Goal: Task Accomplishment & Management: Complete application form

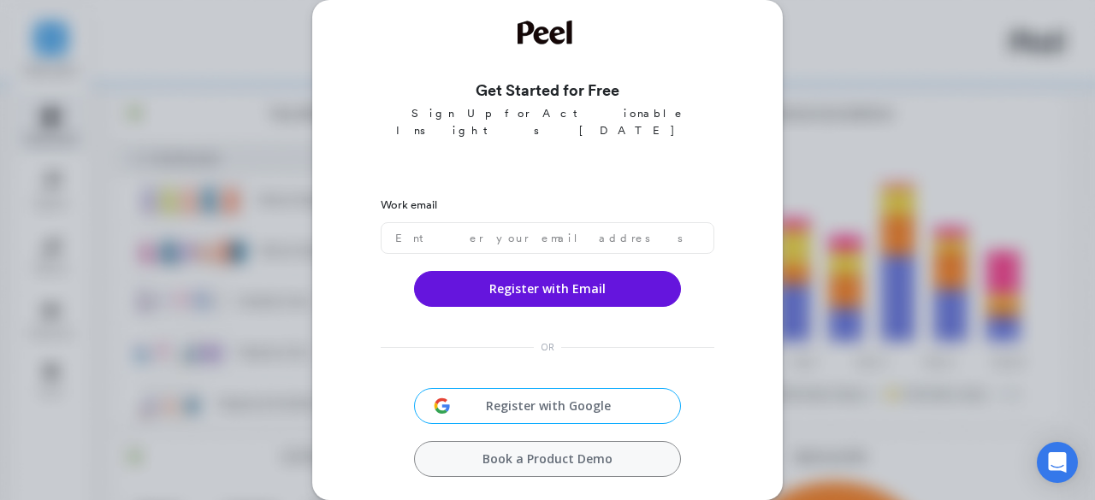
click at [863, 150] on div "Get Started for Free Sign Up for Actionable Insights Today Work email Register …" at bounding box center [547, 250] width 1095 height 500
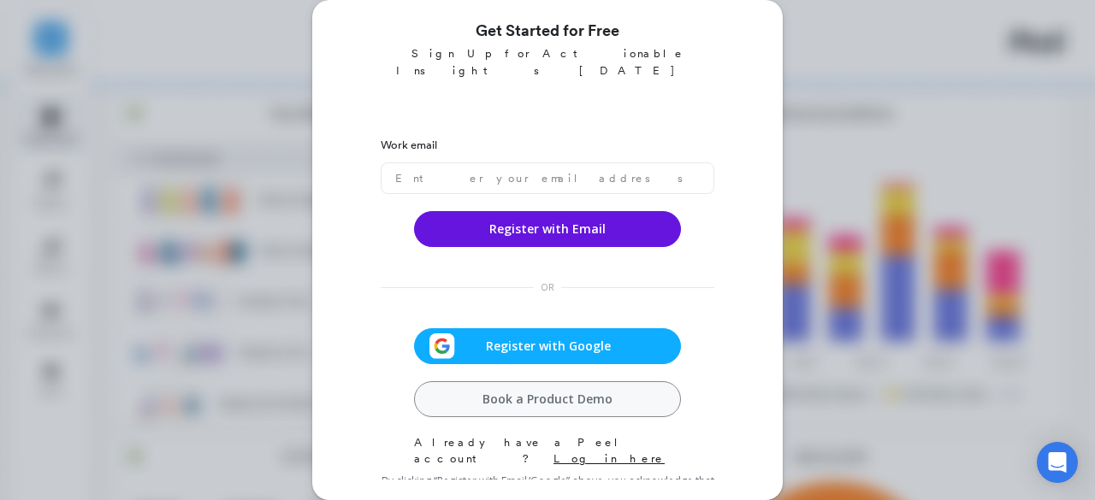
scroll to position [9, 0]
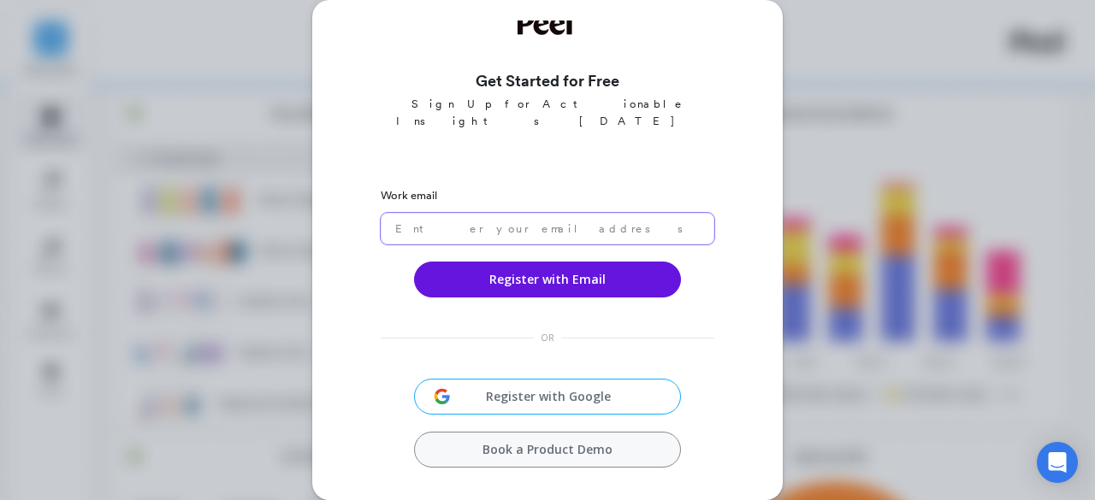
click at [511, 217] on input "email" at bounding box center [548, 229] width 334 height 32
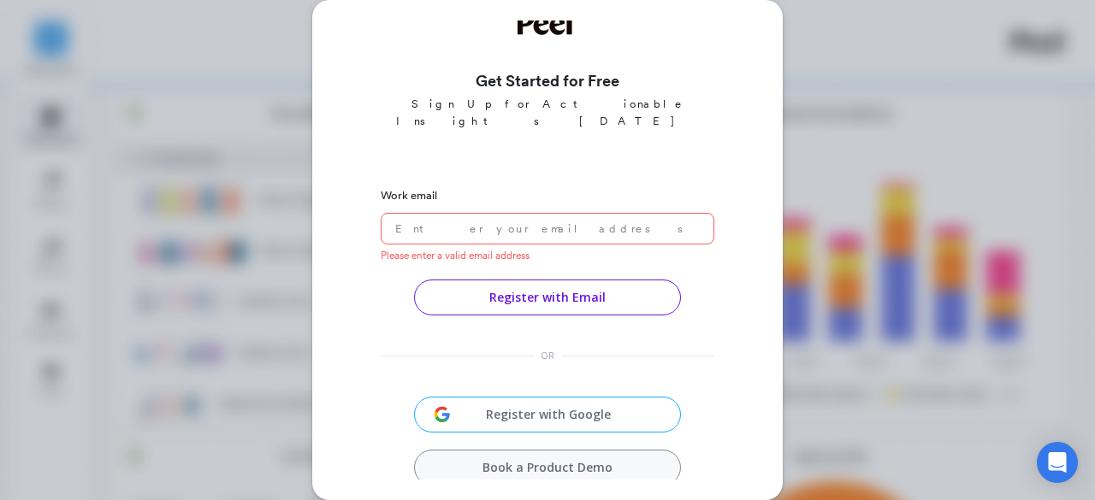
click at [531, 263] on div "Register with Email" at bounding box center [547, 289] width 267 height 53
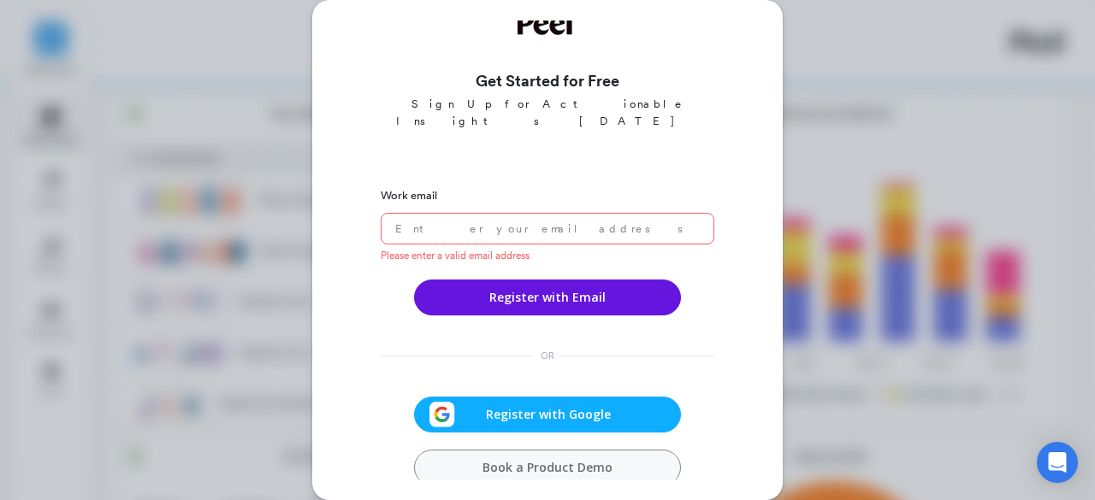
click at [515, 406] on span "Register with Google" at bounding box center [548, 414] width 187 height 17
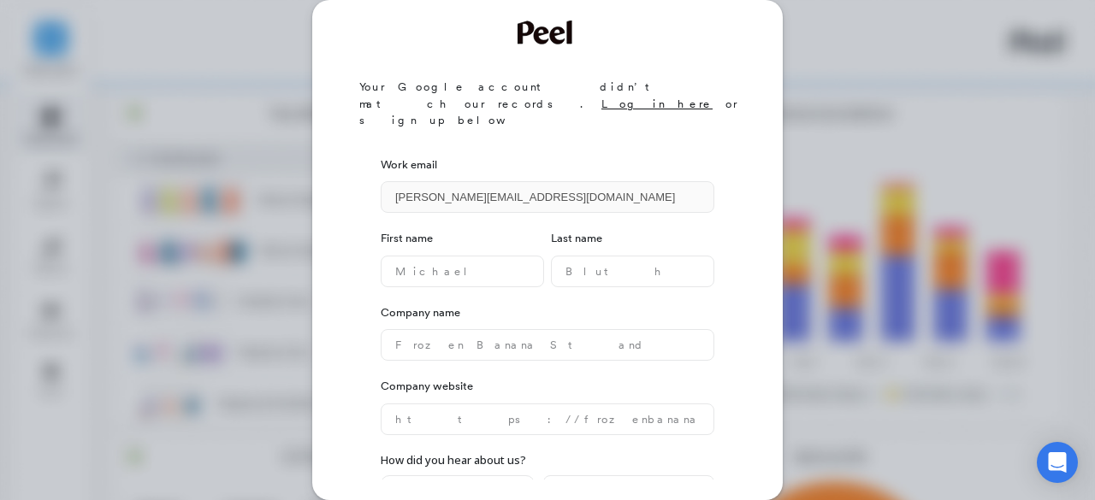
scroll to position [46, 0]
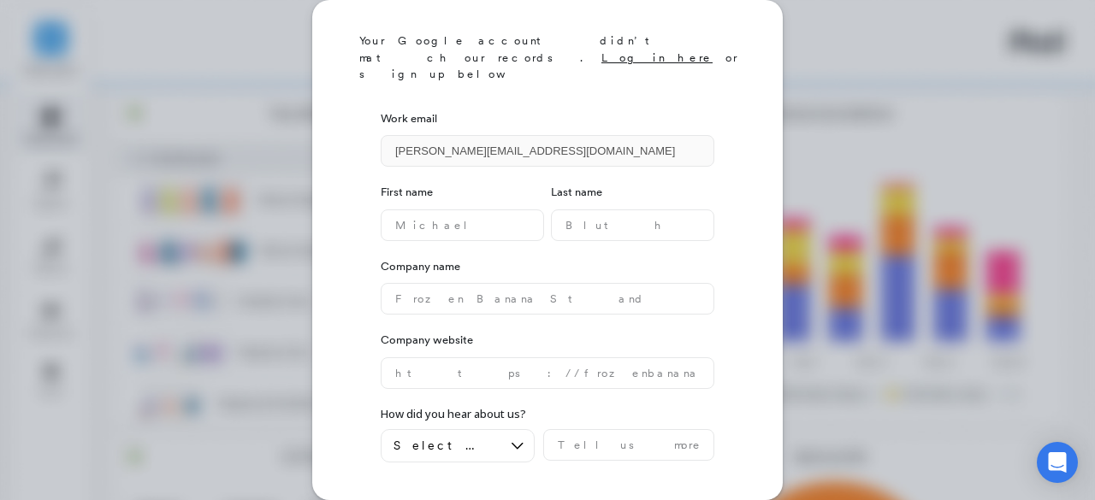
click at [594, 480] on button "Create account" at bounding box center [650, 498] width 128 height 36
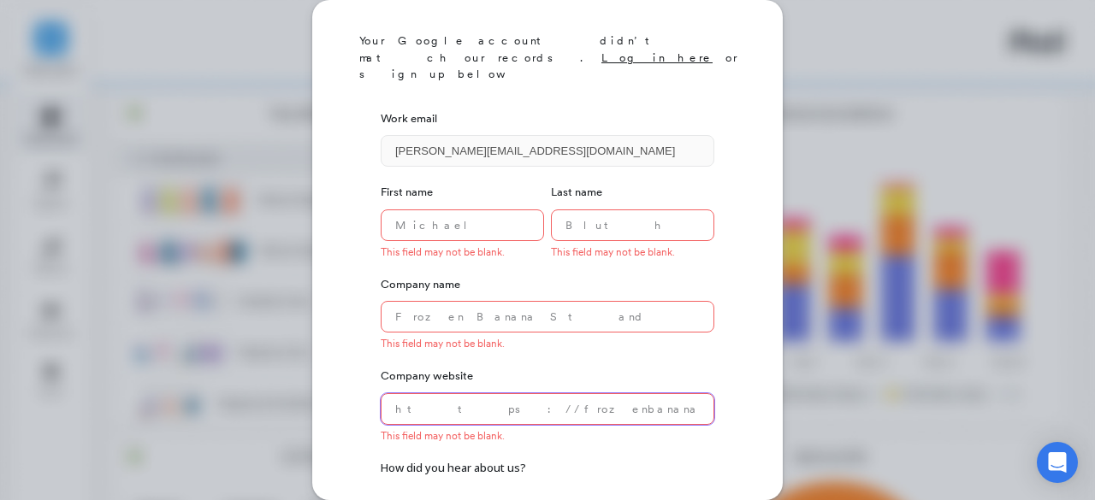
click at [483, 394] on website "text" at bounding box center [548, 410] width 334 height 32
click at [400, 210] on name "text" at bounding box center [462, 226] width 163 height 32
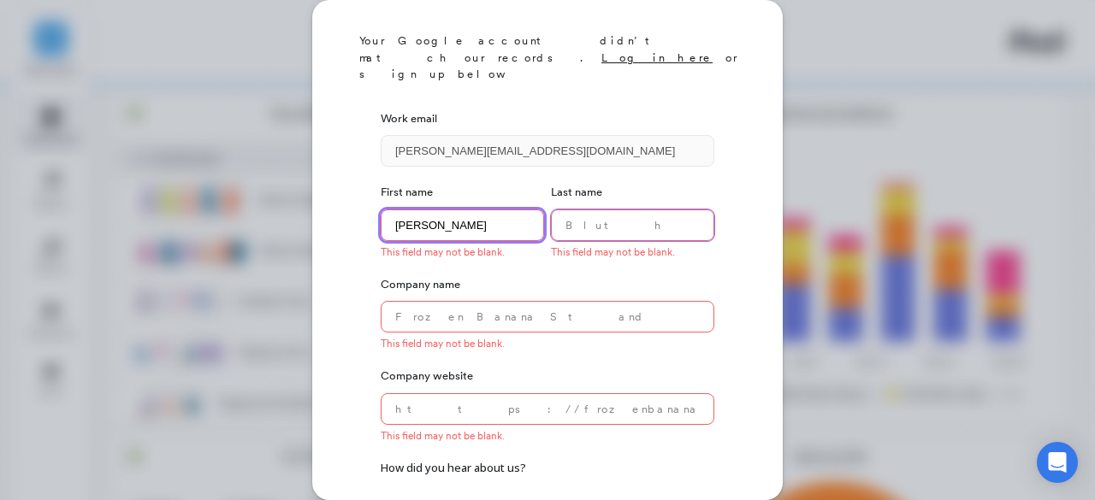
type name "[PERSON_NAME]"
click at [563, 210] on name "text" at bounding box center [632, 226] width 163 height 32
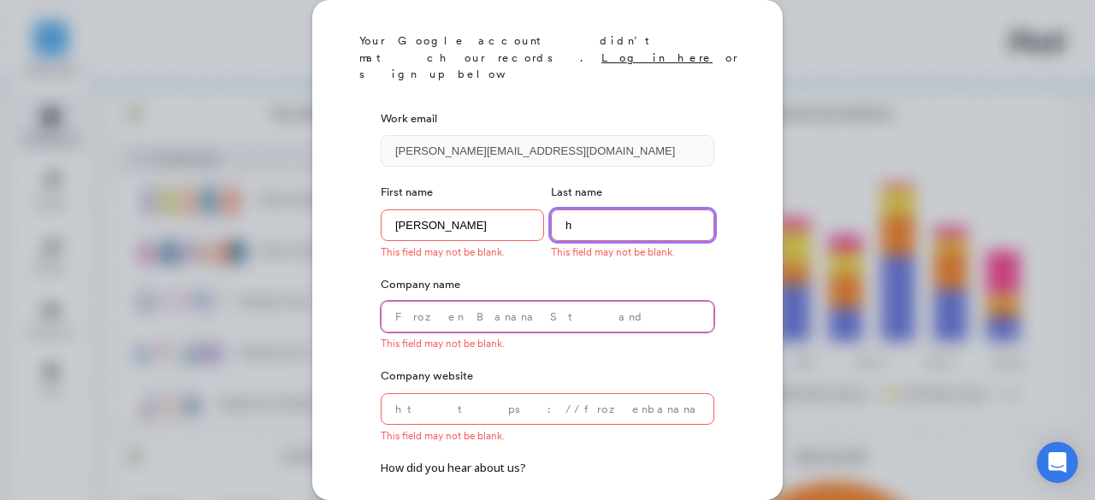
type name "h"
click at [512, 301] on name "text" at bounding box center [548, 317] width 334 height 32
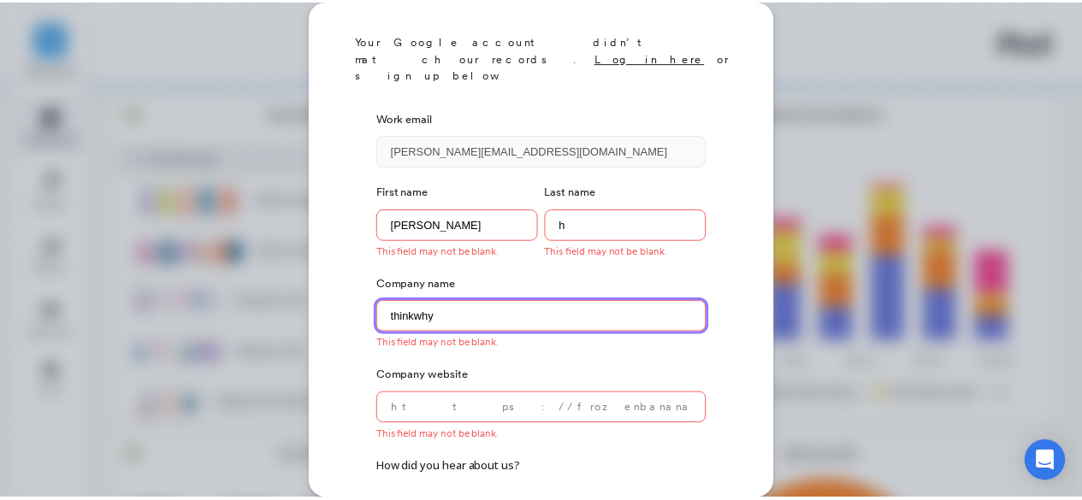
scroll to position [118, 0]
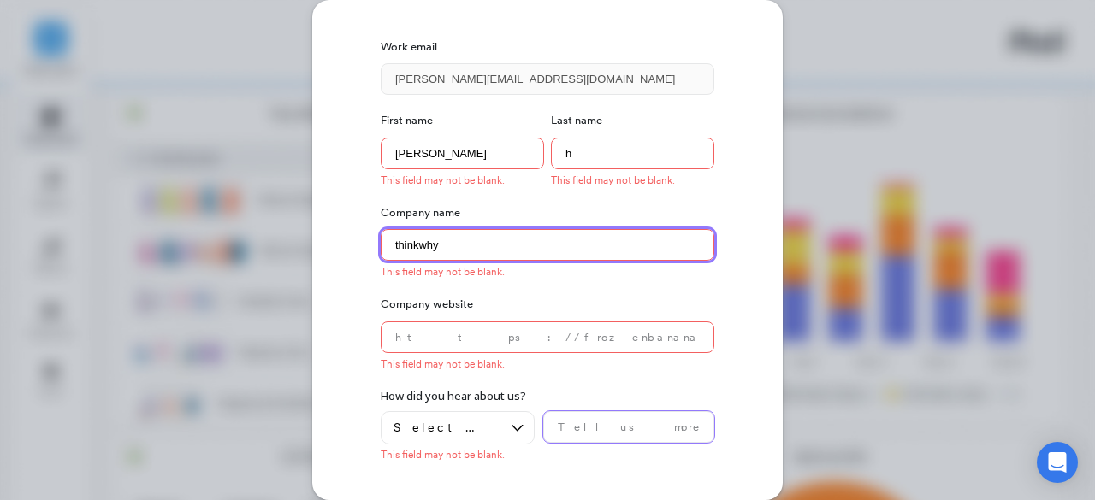
type name "thinkwhy"
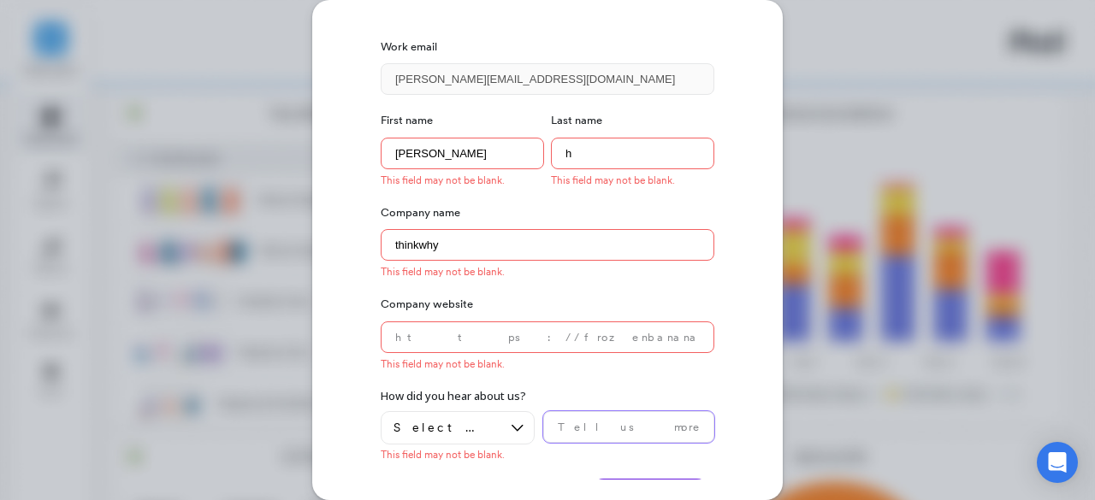
click at [556, 412] on input "text" at bounding box center [628, 428] width 171 height 32
click at [514, 419] on icon at bounding box center [517, 428] width 19 height 19
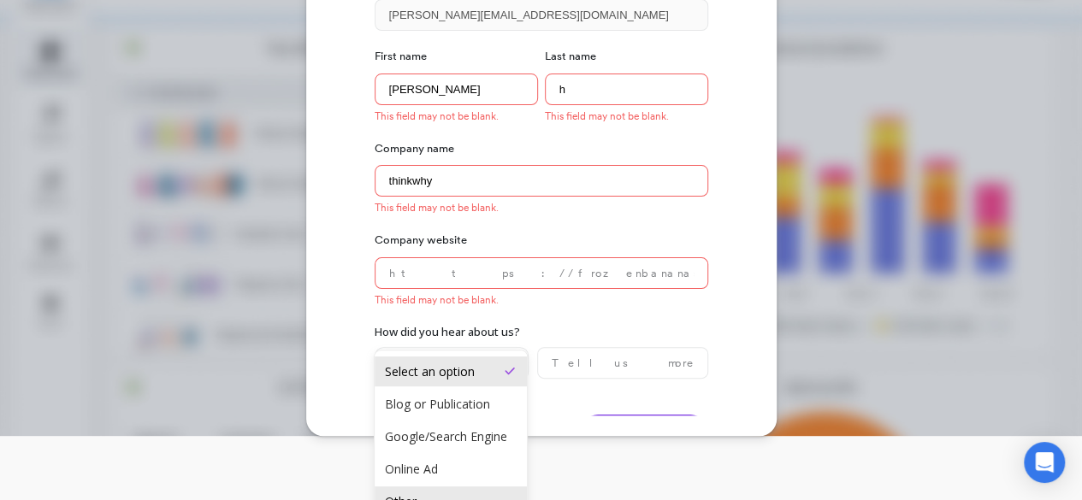
scroll to position [94, 0]
click at [445, 497] on div "Referral/Agency" at bounding box center [451, 505] width 132 height 16
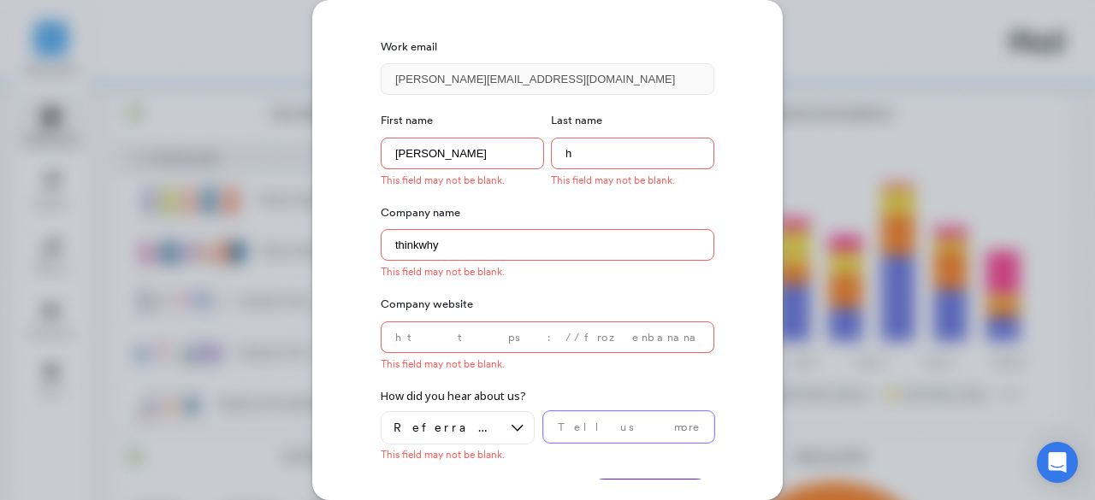
click at [560, 412] on input "text" at bounding box center [628, 428] width 171 height 32
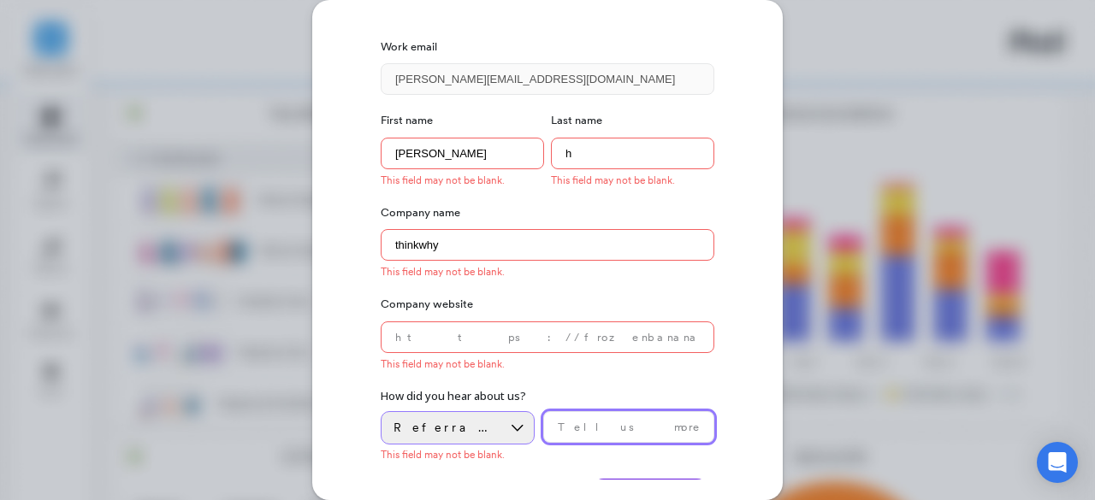
click at [510, 419] on icon at bounding box center [517, 428] width 19 height 19
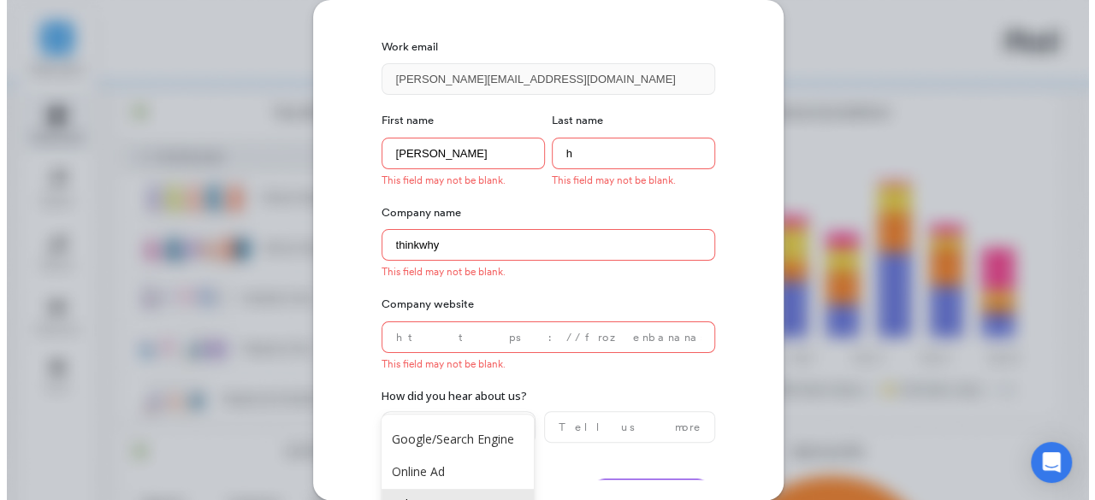
scroll to position [67, 0]
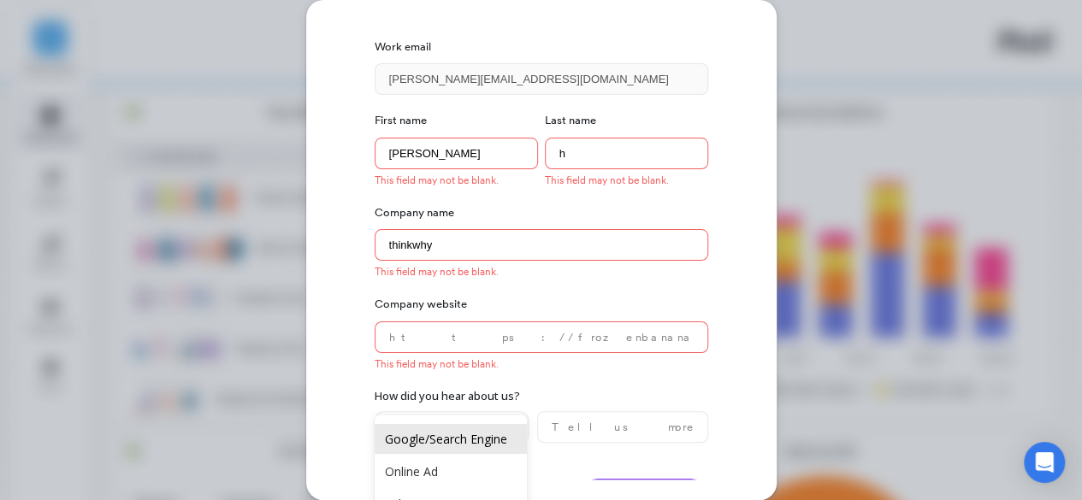
click at [438, 447] on div "Google/Search Engine" at bounding box center [451, 439] width 132 height 16
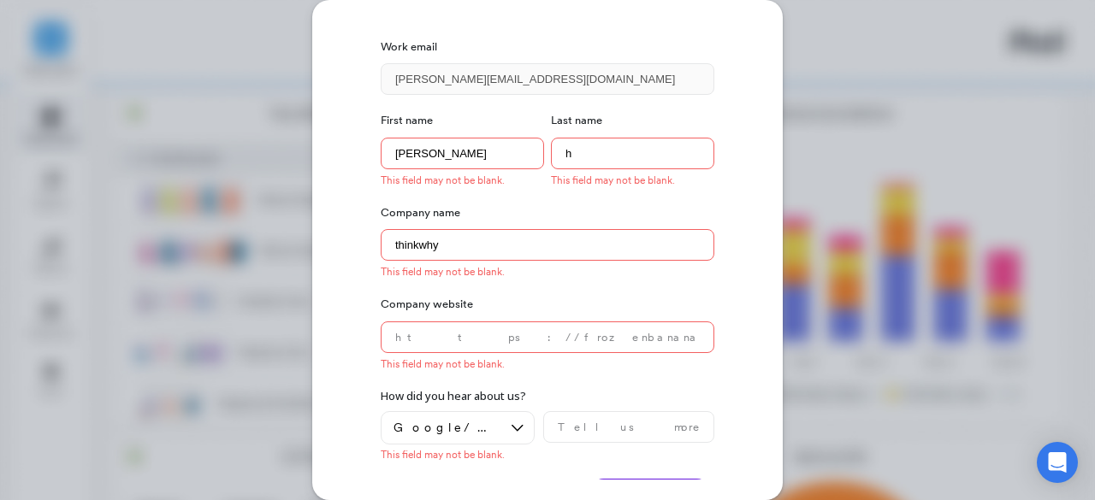
click at [438, 479] on div "Create account" at bounding box center [548, 497] width 334 height 36
click at [447, 322] on website "text" at bounding box center [548, 338] width 334 height 32
paste website "[URL][DOMAIN_NAME]"
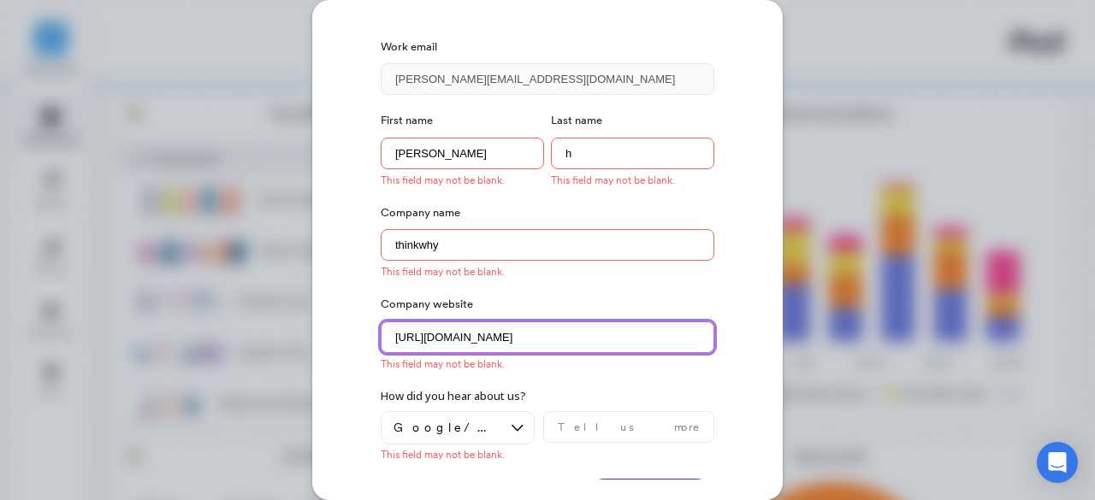
type website "[URL][DOMAIN_NAME]"
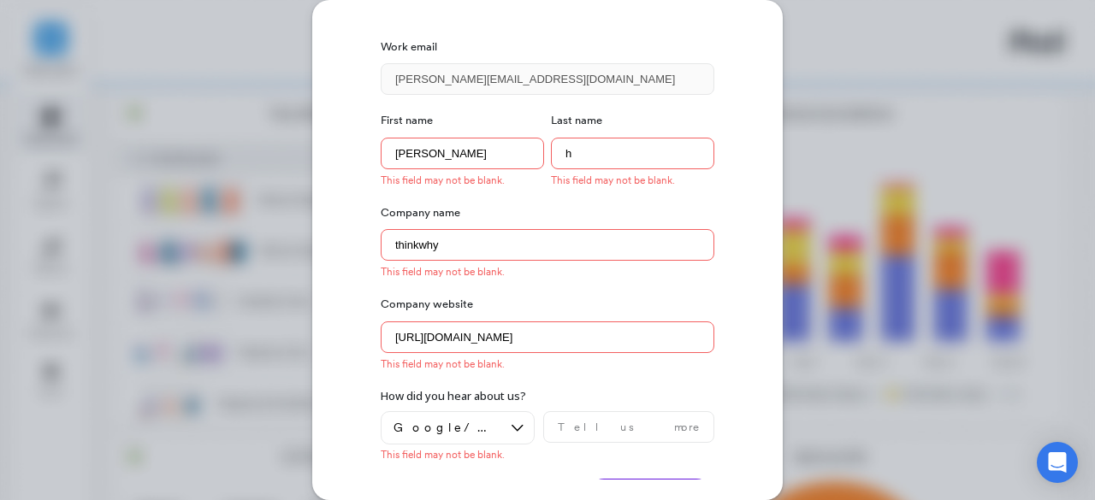
click at [627, 479] on button "Create account" at bounding box center [650, 497] width 128 height 36
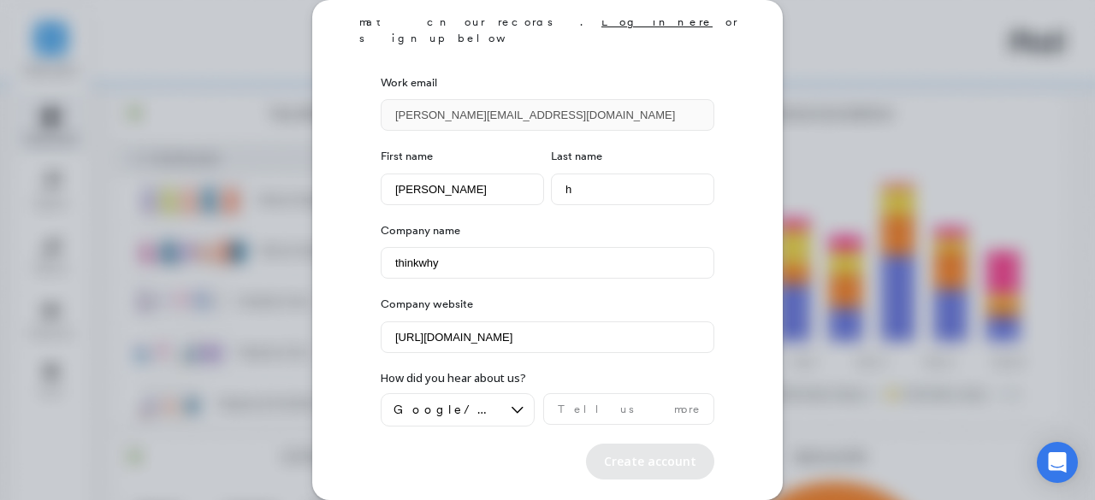
scroll to position [46, 0]
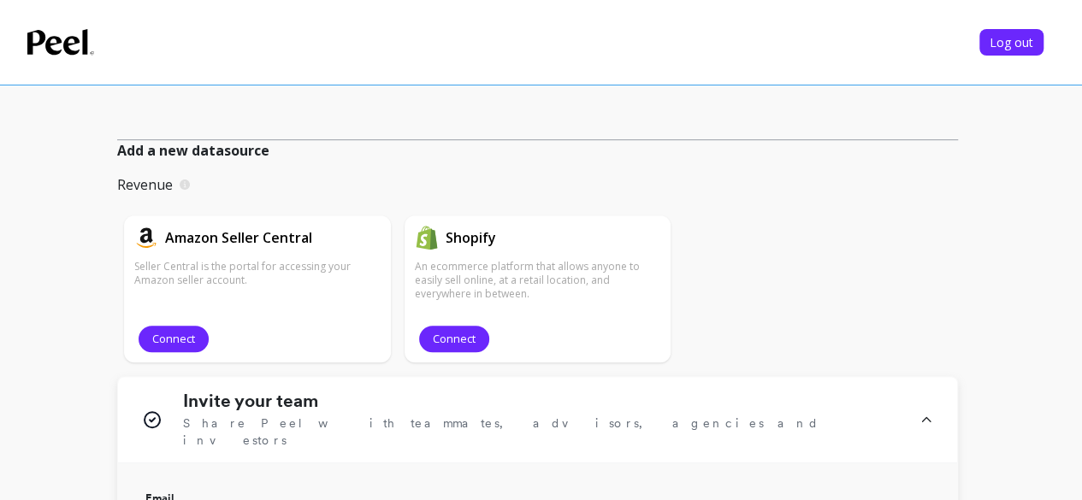
scroll to position [343, 0]
click at [183, 333] on span "Connect" at bounding box center [173, 338] width 43 height 16
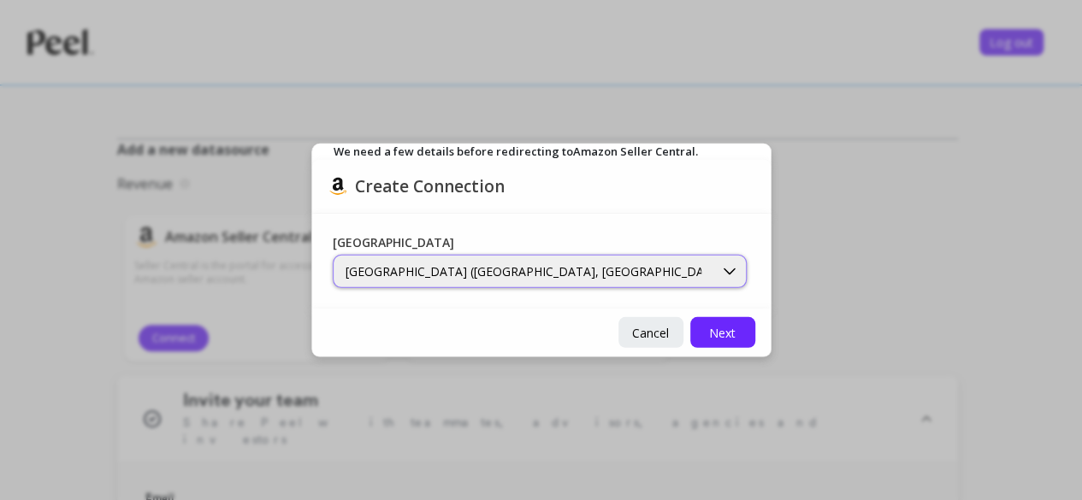
click at [558, 271] on div "North America (Canada, US, Mexico, and Brazil marketplaces)" at bounding box center [524, 272] width 356 height 16
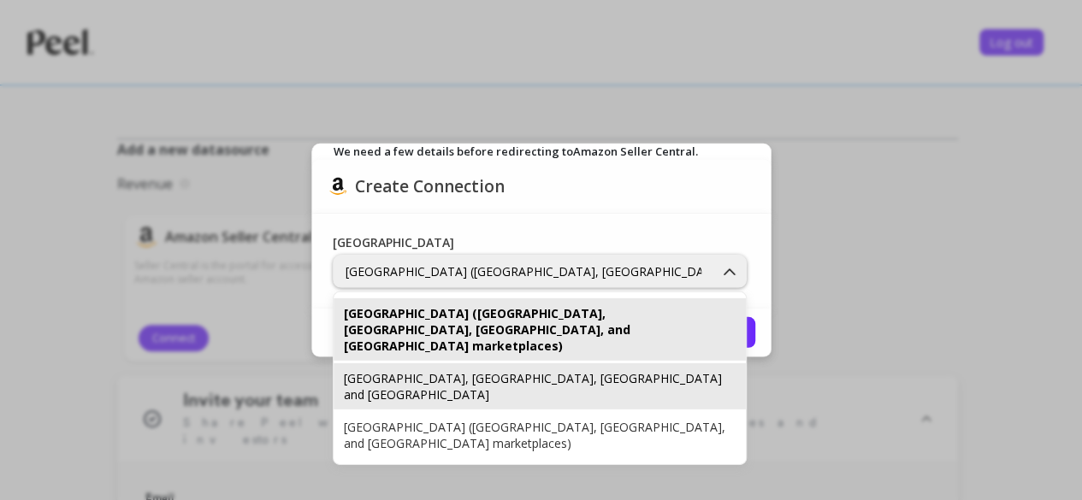
click at [502, 370] on div "Europe, India, United Arab Emirates and North Africa" at bounding box center [540, 386] width 392 height 33
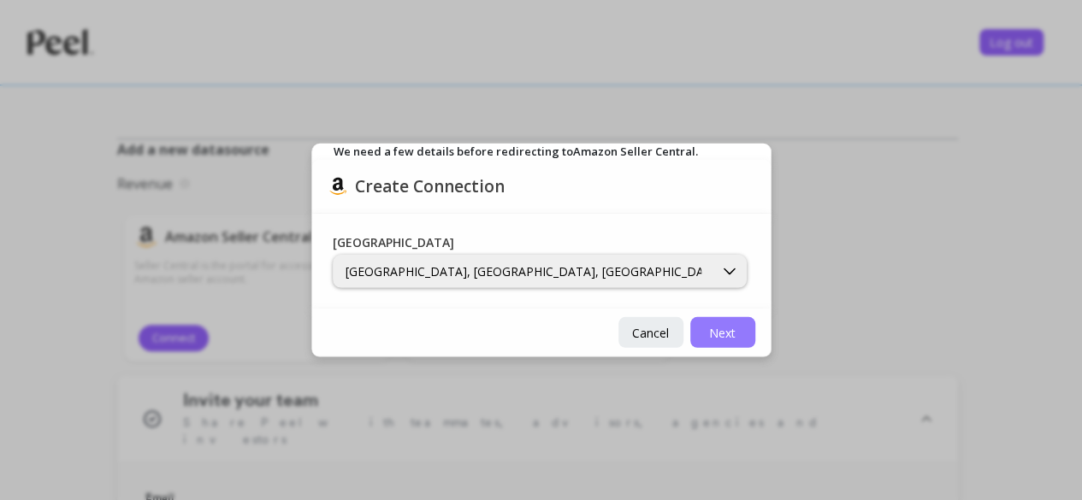
click at [719, 335] on span "Next" at bounding box center [722, 332] width 27 height 16
